Goal: Task Accomplishment & Management: Complete application form

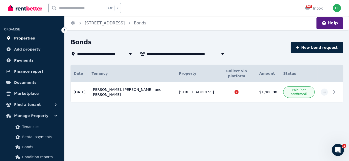
click at [28, 39] on span "Properties" at bounding box center [24, 38] width 21 height 6
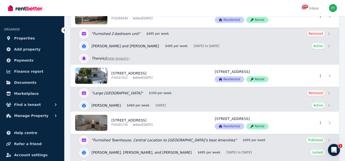
scroll to position [176, 0]
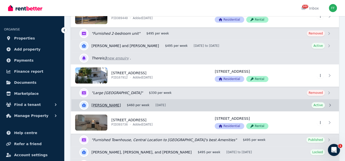
click at [328, 105] on link "View details for Megan Christian" at bounding box center [205, 105] width 268 height 12
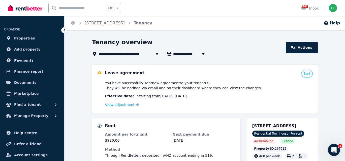
click at [63, 30] on icon at bounding box center [64, 30] width 5 height 5
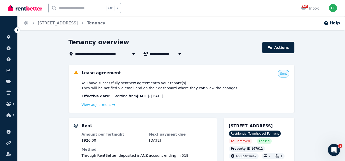
click at [18, 30] on icon at bounding box center [17, 30] width 5 height 5
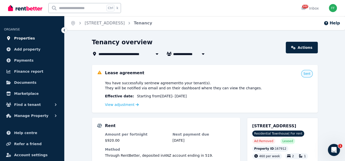
click at [23, 38] on span "Properties" at bounding box center [24, 38] width 21 height 6
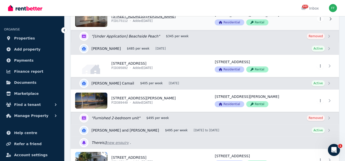
scroll to position [101, 0]
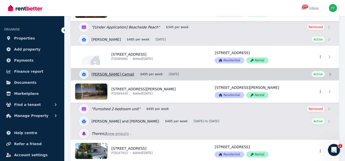
click at [329, 73] on link "View details for [PERSON_NAME] Camail" at bounding box center [205, 74] width 268 height 12
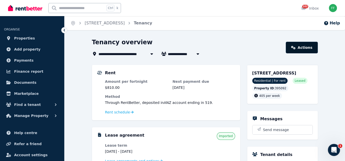
click at [303, 48] on link "Actions" at bounding box center [302, 48] width 32 height 12
click at [295, 46] on icon at bounding box center [293, 48] width 5 height 4
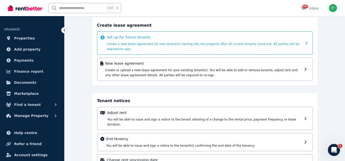
scroll to position [49, 0]
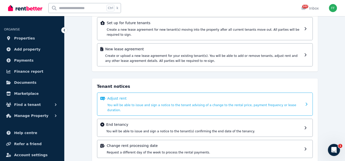
click at [307, 98] on div at bounding box center [306, 104] width 5 height 17
select select "**********"
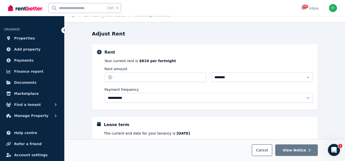
scroll to position [0, 0]
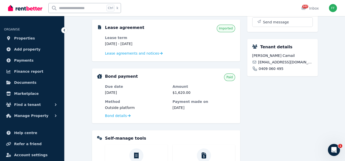
scroll to position [101, 0]
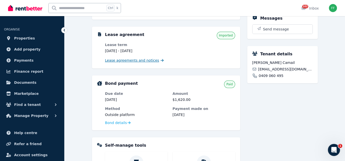
click at [147, 59] on span "Lease agreements and notices" at bounding box center [132, 60] width 54 height 5
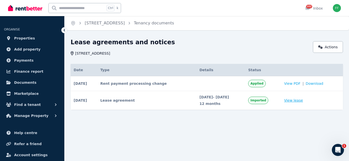
click at [296, 100] on link "View lease" at bounding box center [293, 100] width 19 height 5
click at [319, 49] on link "Actions" at bounding box center [328, 47] width 30 height 12
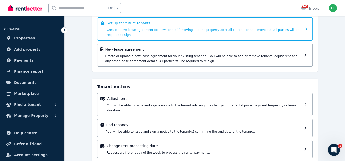
scroll to position [49, 0]
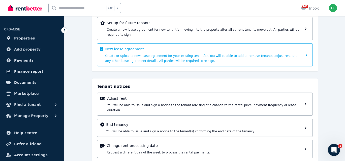
click at [305, 53] on icon at bounding box center [307, 55] width 5 height 4
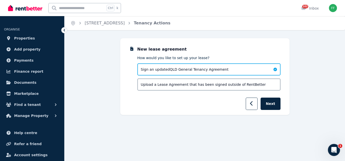
scroll to position [0, 0]
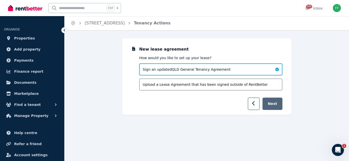
click at [276, 100] on button "Next" at bounding box center [272, 104] width 20 height 12
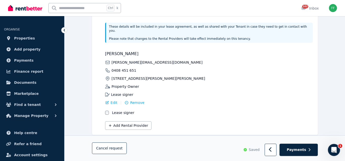
scroll to position [136, 0]
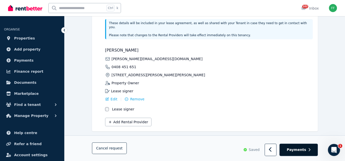
click at [292, 155] on button "Payments" at bounding box center [298, 150] width 38 height 12
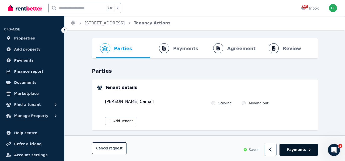
select select "**********"
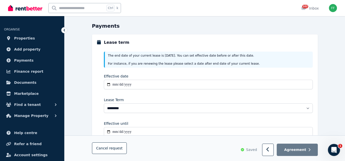
scroll to position [50, 0]
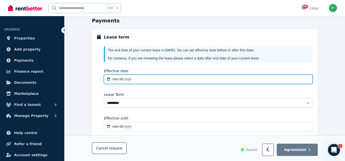
click at [114, 79] on input "Effective date" at bounding box center [208, 80] width 209 height 10
type input "**********"
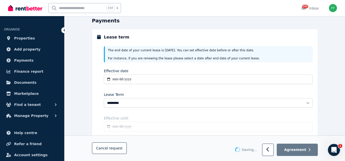
click at [141, 93] on div "Lease Term" at bounding box center [208, 94] width 209 height 5
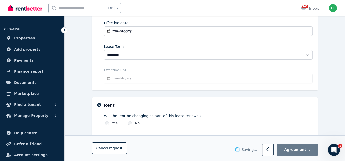
scroll to position [101, 0]
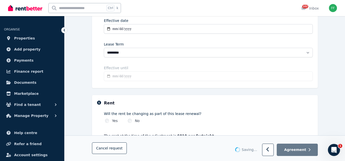
type input "**********"
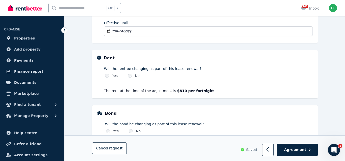
scroll to position [151, 0]
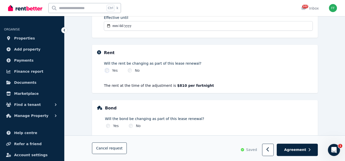
select select "**********"
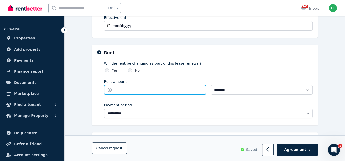
click at [119, 90] on input "Rent amount" at bounding box center [155, 90] width 102 height 10
type input "******"
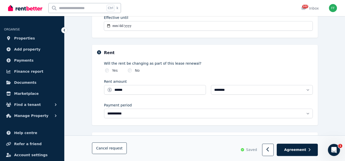
click at [225, 65] on label "Will the rent be changing as part of this lease renewal?" at bounding box center [208, 63] width 209 height 5
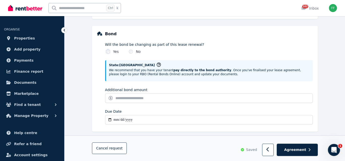
scroll to position [261, 0]
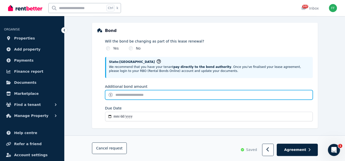
click at [196, 95] on input "Additional bond amount" at bounding box center [209, 95] width 208 height 10
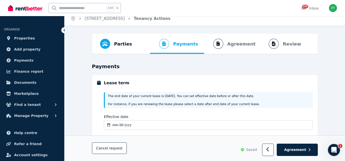
scroll to position [0, 0]
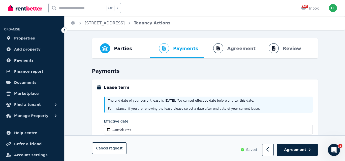
click at [63, 31] on icon at bounding box center [64, 30] width 5 height 5
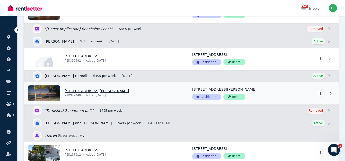
scroll to position [76, 0]
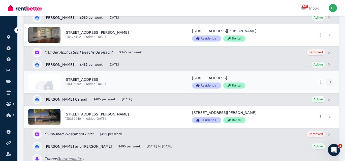
click at [329, 81] on icon at bounding box center [330, 82] width 5 height 4
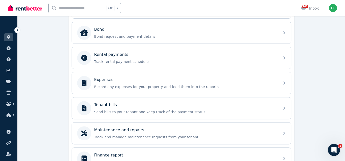
scroll to position [165, 0]
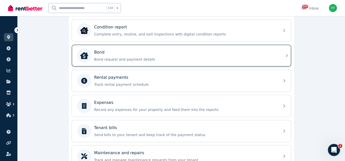
click at [285, 55] on icon at bounding box center [287, 56] width 6 height 6
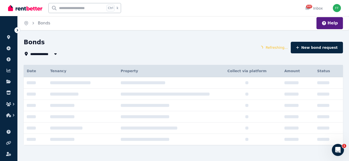
type input "**********"
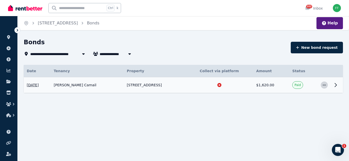
click at [323, 85] on icon "button" at bounding box center [323, 85] width 3 height 1
click at [308, 99] on span "View details" at bounding box center [307, 99] width 32 height 6
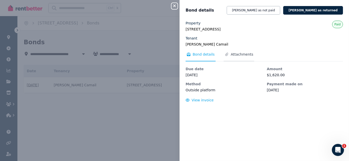
click at [240, 54] on span "Attachments" at bounding box center [241, 54] width 22 height 5
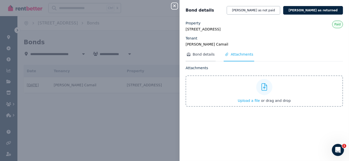
click at [200, 55] on span "Bond details" at bounding box center [203, 54] width 22 height 5
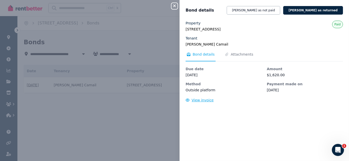
click at [196, 101] on span "View invoice" at bounding box center [202, 100] width 22 height 4
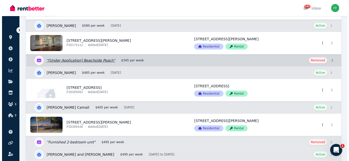
scroll to position [76, 0]
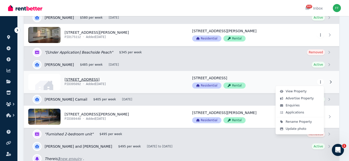
click at [320, 83] on html "Open main menu 102 Inbox Open user menu ORGANISE Properties Add property Paymen…" at bounding box center [174, 4] width 349 height 161
click at [300, 92] on span "View Property" at bounding box center [295, 91] width 21 height 4
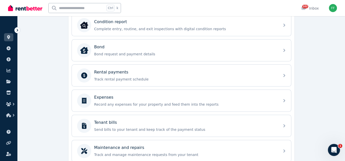
scroll to position [176, 0]
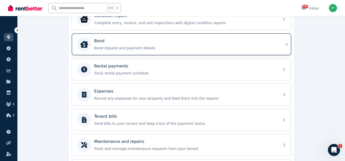
click at [287, 43] on icon at bounding box center [287, 44] width 2 height 3
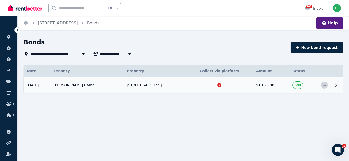
click at [322, 84] on icon "button" at bounding box center [324, 85] width 4 height 4
click at [335, 85] on icon at bounding box center [335, 85] width 6 height 6
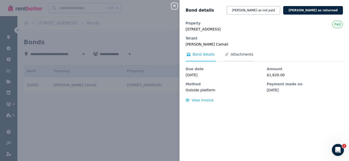
click at [230, 54] on span "Attachments" at bounding box center [241, 54] width 22 height 5
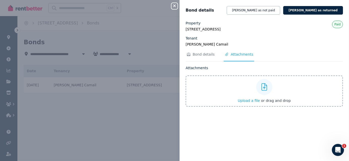
click at [247, 102] on span "Upload a file" at bounding box center [249, 101] width 22 height 4
click at [172, 6] on icon "button" at bounding box center [174, 6] width 6 height 4
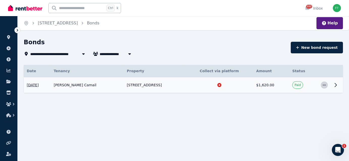
click at [324, 84] on icon "button" at bounding box center [324, 85] width 4 height 4
click at [303, 98] on span "View details" at bounding box center [307, 99] width 32 height 6
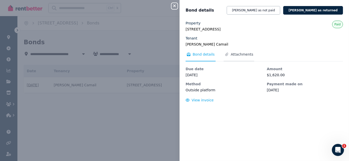
click at [230, 55] on span "Attachments" at bounding box center [241, 54] width 22 height 5
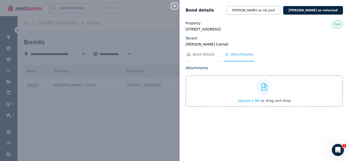
click at [244, 99] on span "Upload a file" at bounding box center [249, 101] width 22 height 4
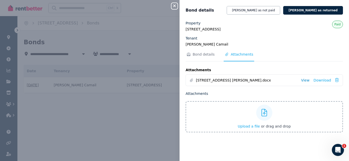
click at [303, 80] on link "View" at bounding box center [305, 80] width 8 height 5
click at [324, 44] on legend "[PERSON_NAME] Camail" at bounding box center [263, 44] width 157 height 5
click at [195, 54] on span "Bond details" at bounding box center [203, 54] width 22 height 5
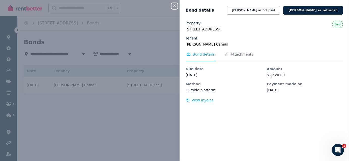
click at [196, 99] on span "View invoice" at bounding box center [202, 100] width 22 height 4
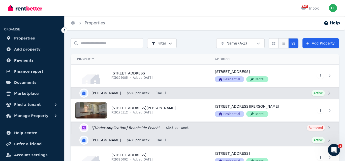
click at [281, 43] on button "Compact list view" at bounding box center [283, 43] width 10 height 10
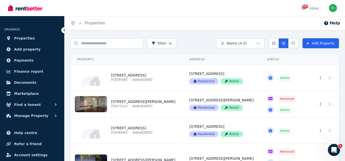
click at [292, 44] on button "Expanded list view" at bounding box center [293, 43] width 10 height 10
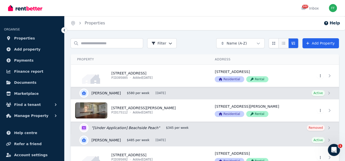
click at [284, 45] on button "Compact list view" at bounding box center [283, 43] width 10 height 10
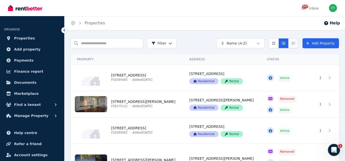
click at [294, 46] on button "Expanded list view" at bounding box center [293, 43] width 10 height 10
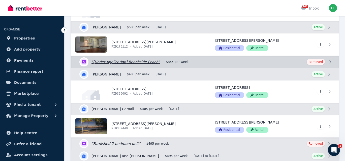
scroll to position [76, 0]
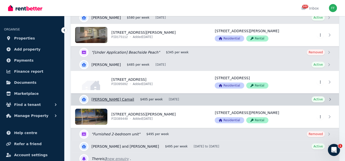
click at [330, 99] on link "View details for [PERSON_NAME] Camail" at bounding box center [205, 99] width 268 height 12
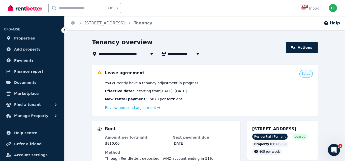
click at [305, 76] on span "Setup" at bounding box center [306, 74] width 9 height 4
click at [149, 107] on link "Review and send adjustment" at bounding box center [132, 108] width 55 height 4
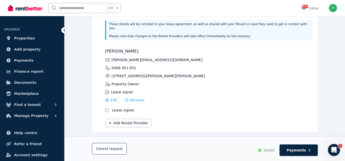
scroll to position [135, 0]
click at [299, 151] on span "Payments" at bounding box center [296, 150] width 19 height 5
select select "**********"
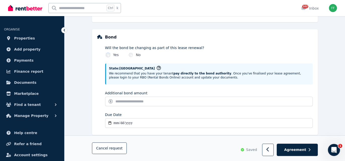
scroll to position [261, 0]
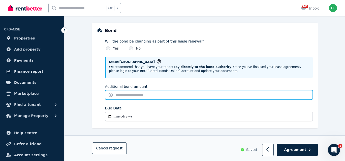
click at [163, 92] on input "Additional bond amount" at bounding box center [209, 95] width 208 height 10
type input "******"
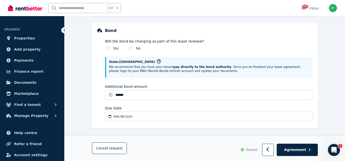
click at [109, 116] on input "Due Date" at bounding box center [209, 117] width 208 height 10
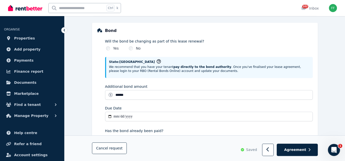
type input "**********"
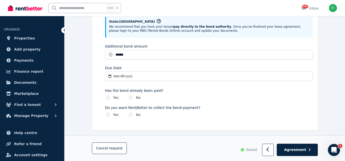
scroll to position [303, 0]
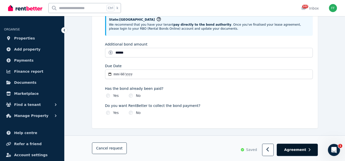
click at [296, 151] on span "Agreement" at bounding box center [295, 150] width 22 height 5
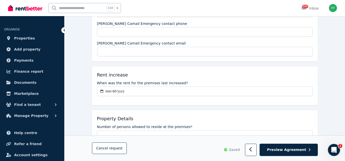
scroll to position [151, 0]
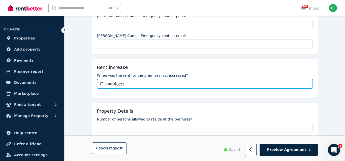
click at [102, 82] on input "When was the rent for the premises last increased?" at bounding box center [205, 84] width 216 height 10
click at [105, 83] on input "When was the rent for the premises last increased?" at bounding box center [205, 84] width 216 height 10
type input "**********"
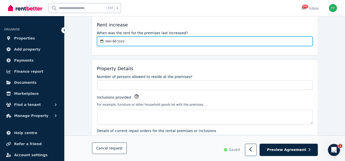
scroll to position [202, 0]
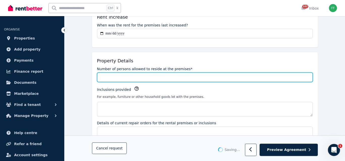
click at [121, 77] on input "Number of persons allowed to reside at the premises*" at bounding box center [205, 78] width 216 height 10
type input "*"
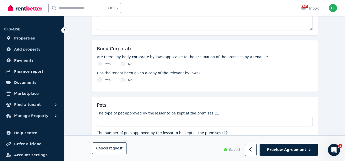
scroll to position [187, 0]
